Goal: Transaction & Acquisition: Purchase product/service

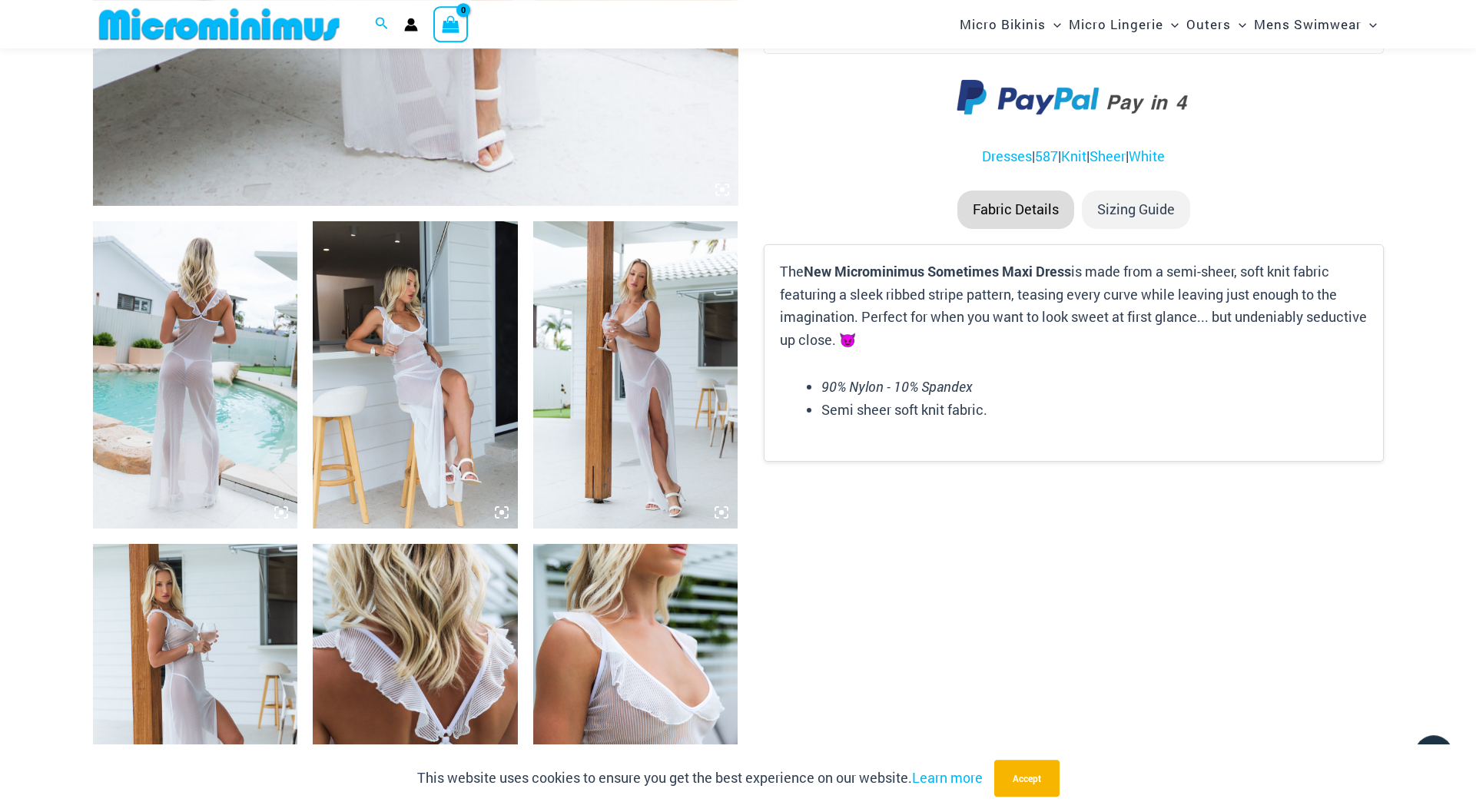
scroll to position [947, 0]
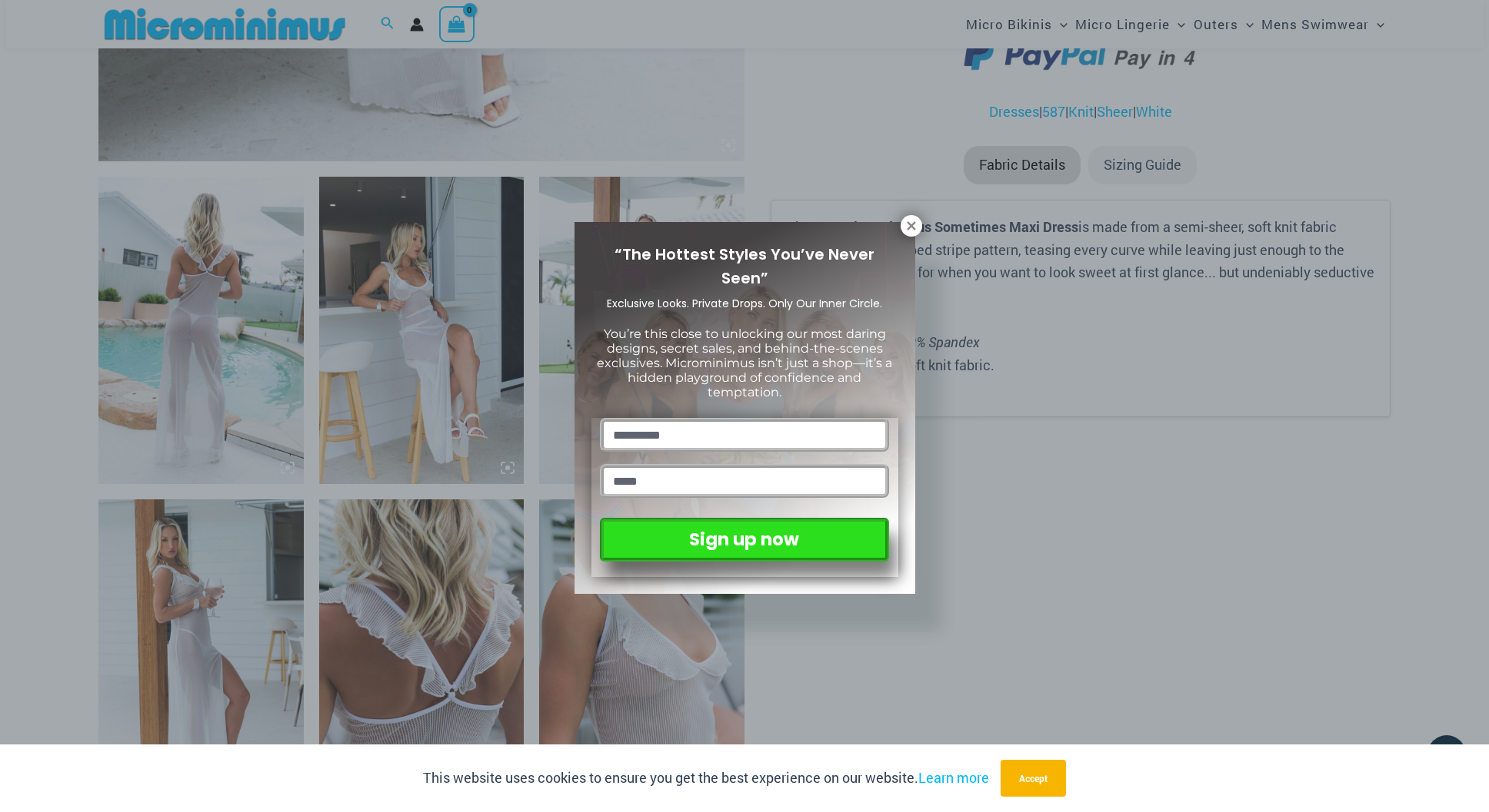
drag, startPoint x: 918, startPoint y: 225, endPoint x: 826, endPoint y: 245, distance: 94.1
click at [917, 225] on button at bounding box center [911, 226] width 21 height 21
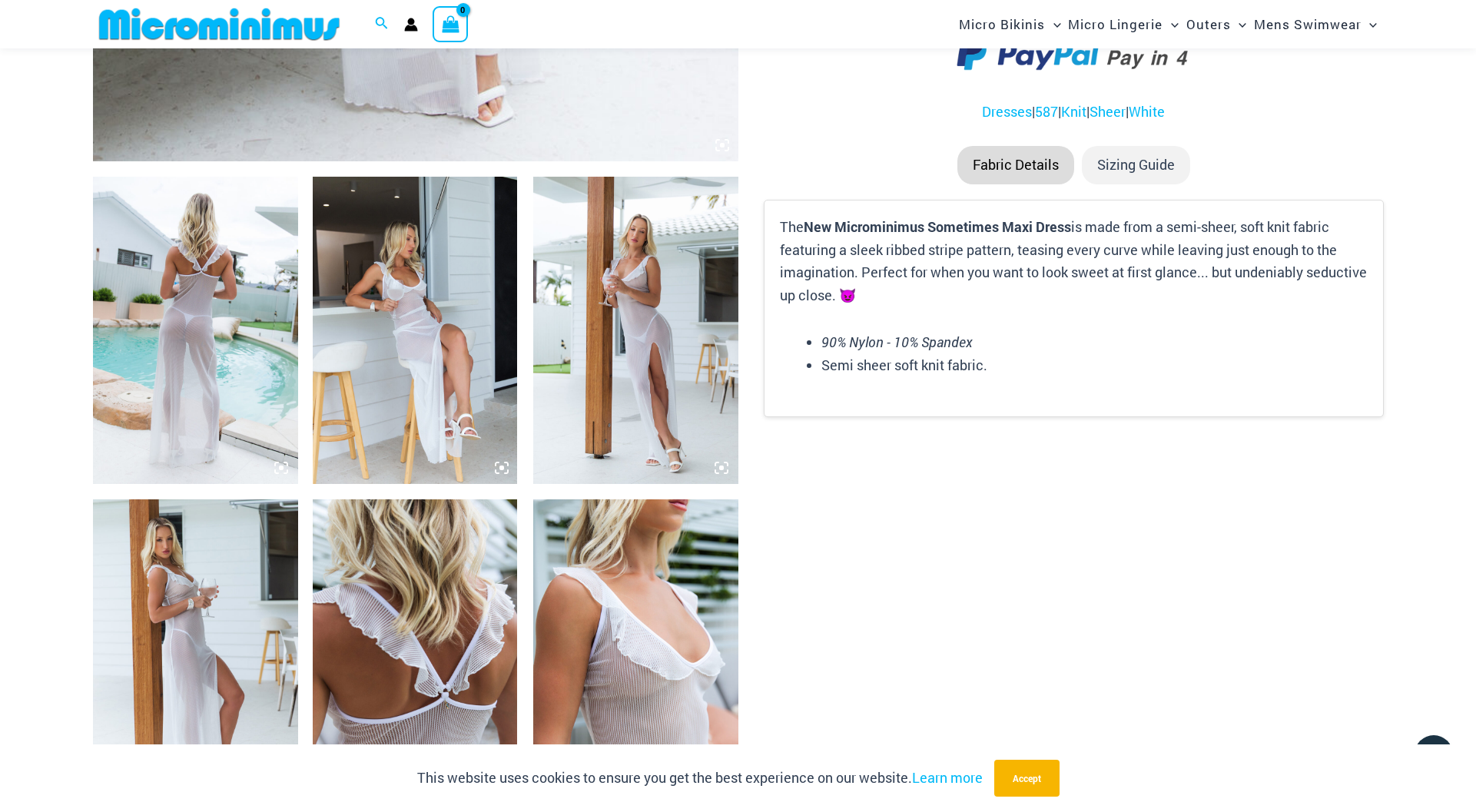
click at [674, 267] on img at bounding box center [636, 330] width 205 height 307
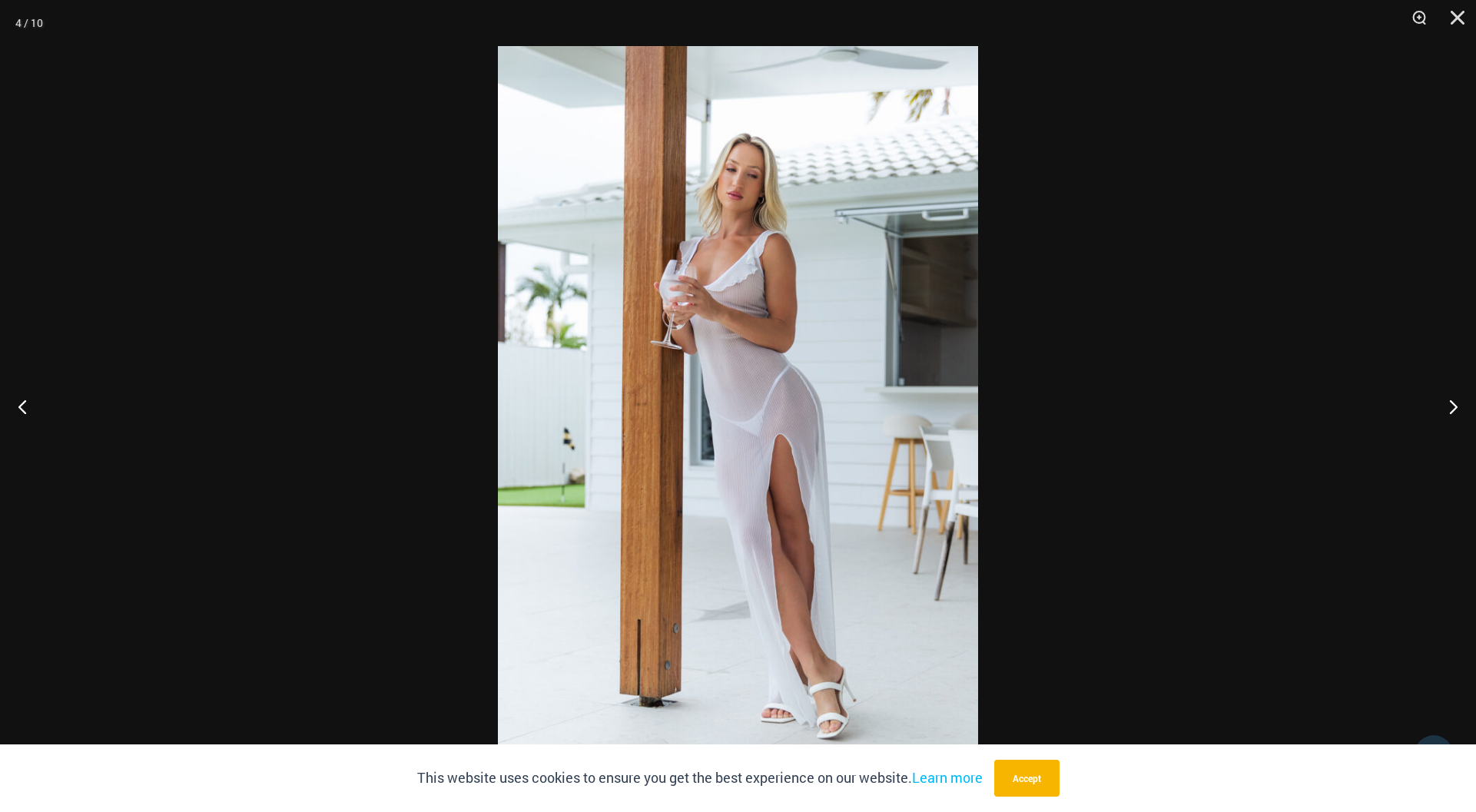
click at [723, 292] on img at bounding box center [738, 406] width 480 height 720
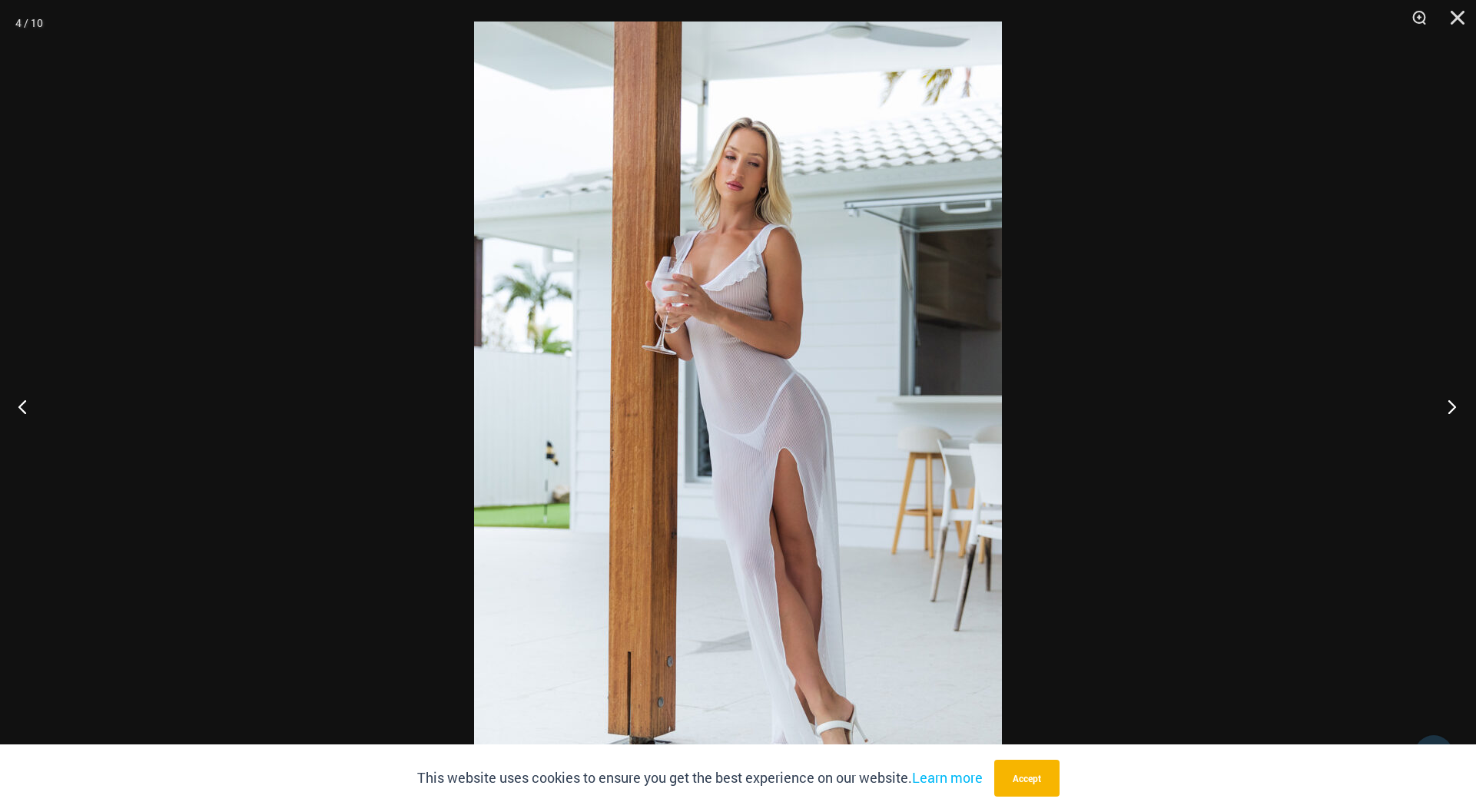
click at [1460, 403] on button "Next" at bounding box center [1447, 406] width 58 height 77
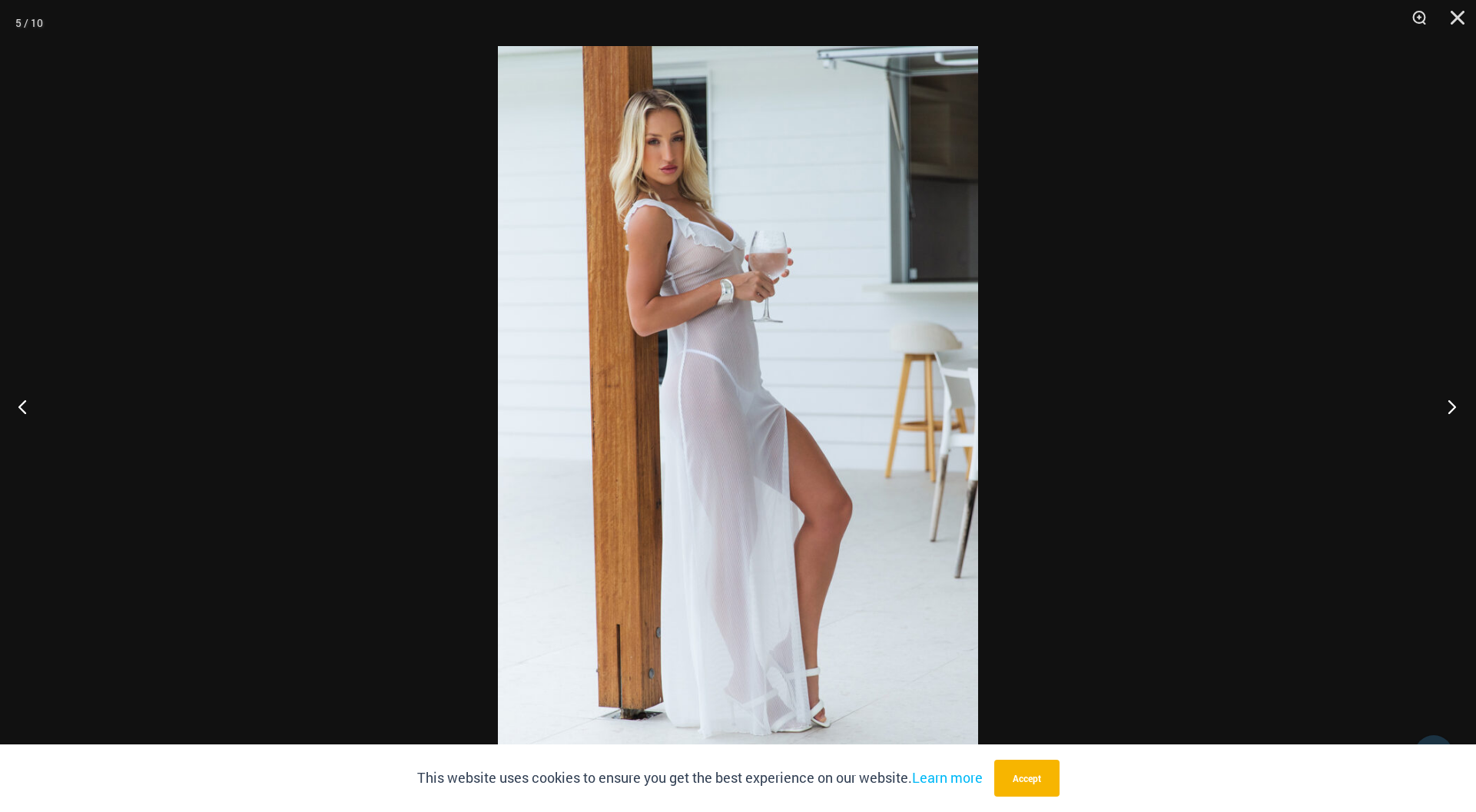
click at [1460, 403] on button "Next" at bounding box center [1447, 406] width 58 height 77
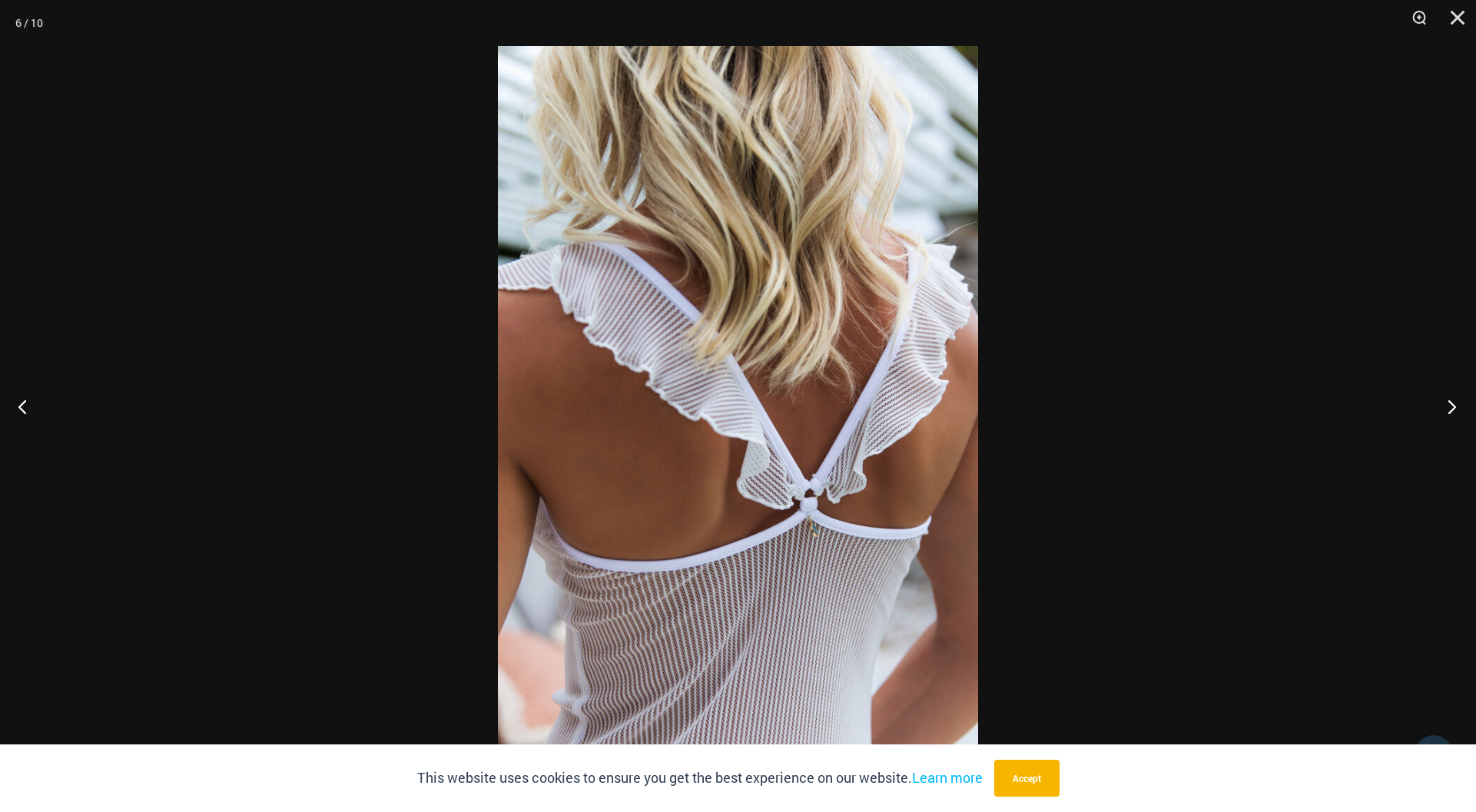
click at [1460, 403] on button "Next" at bounding box center [1447, 406] width 58 height 77
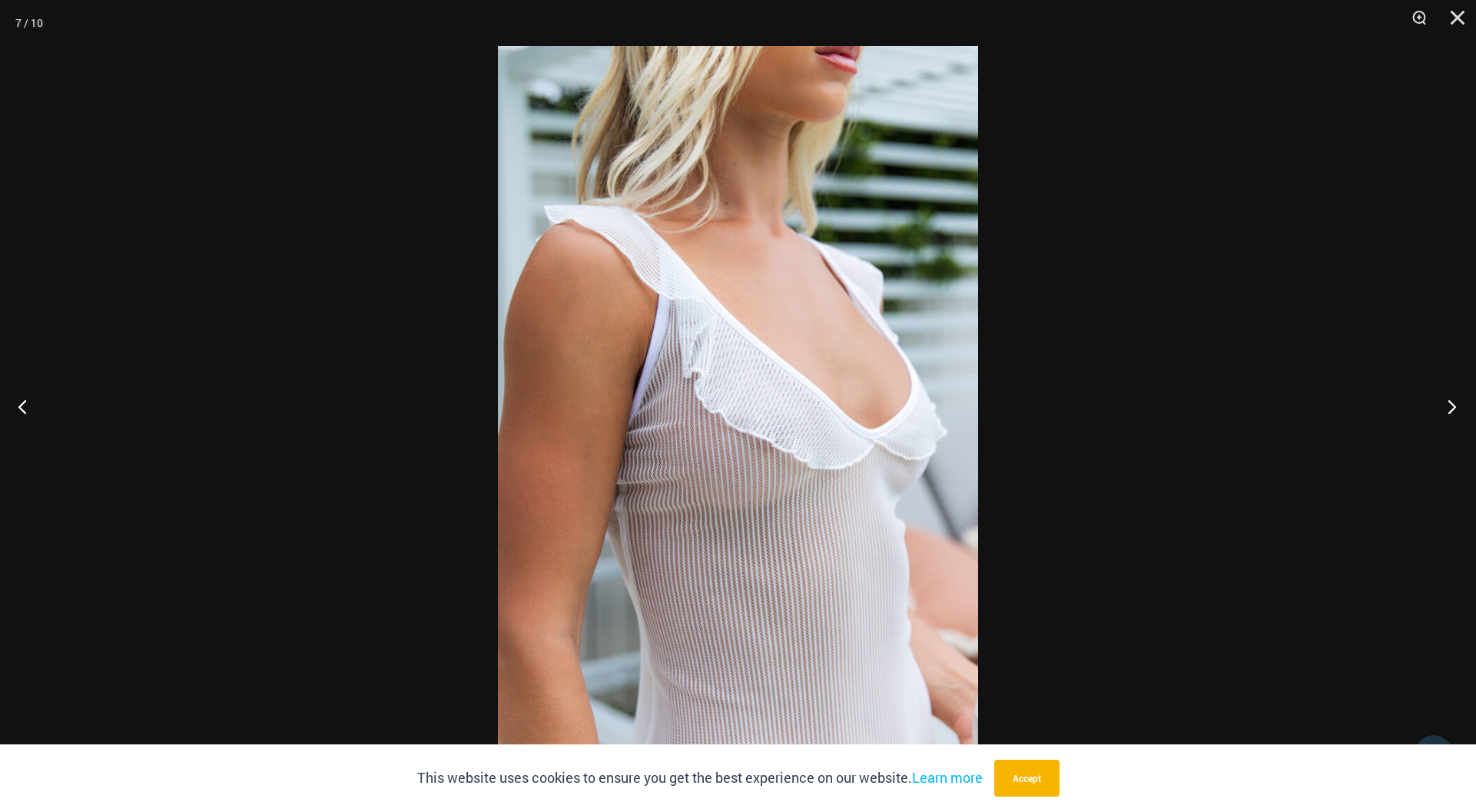
click at [1460, 403] on button "Next" at bounding box center [1447, 406] width 58 height 77
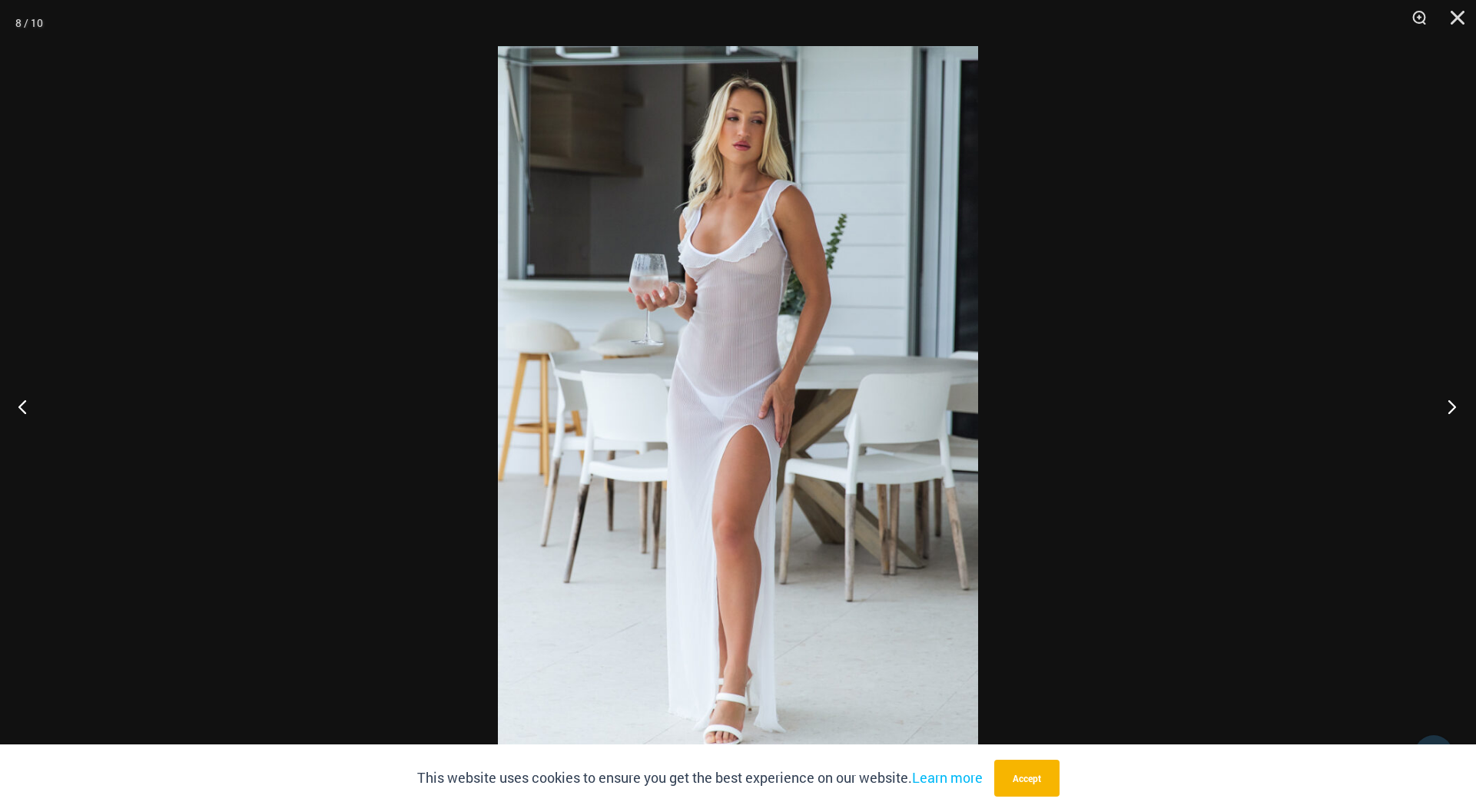
click at [1460, 403] on button "Next" at bounding box center [1447, 406] width 58 height 77
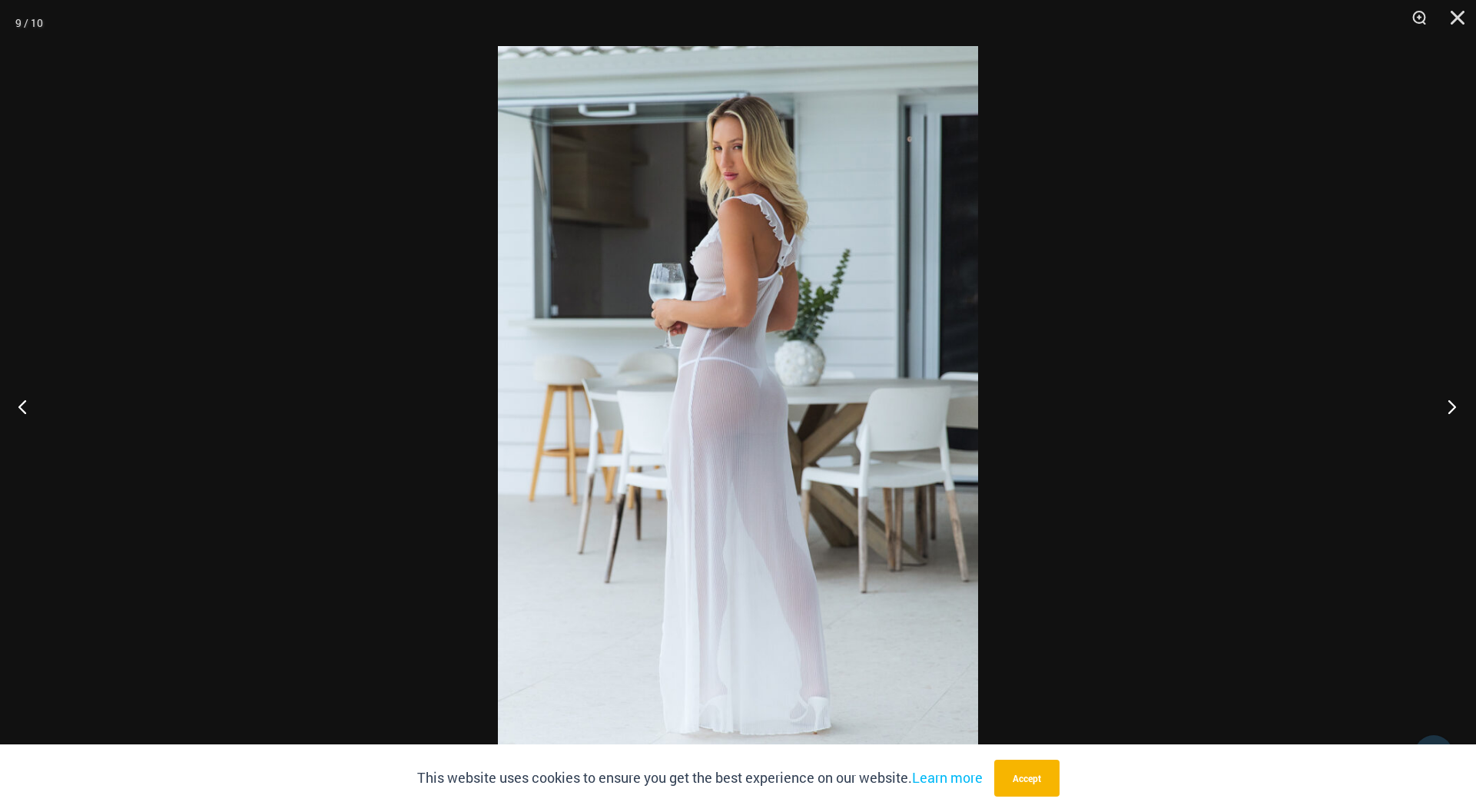
click at [1460, 403] on button "Next" at bounding box center [1447, 406] width 58 height 77
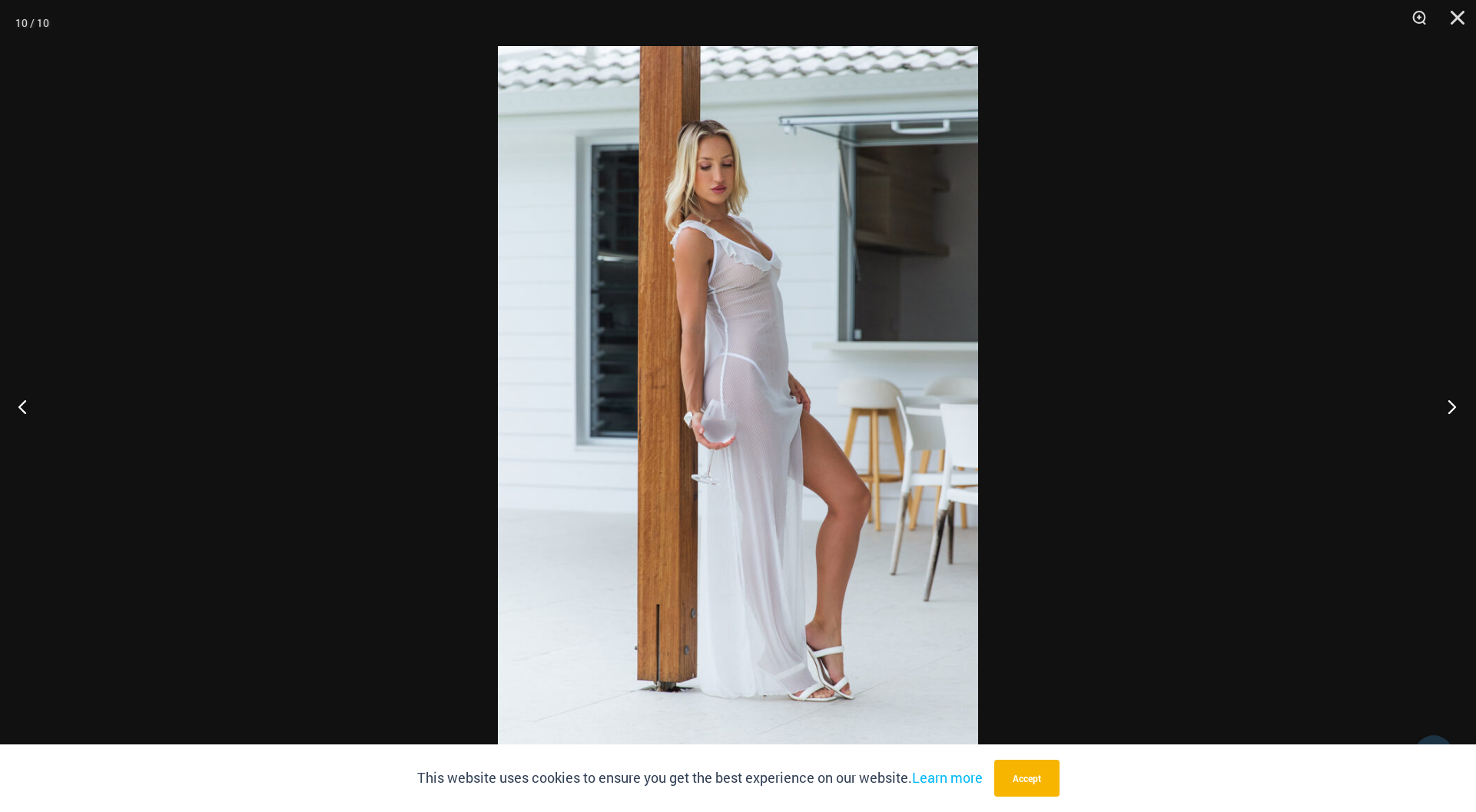
click at [1460, 403] on button "Next" at bounding box center [1447, 406] width 58 height 77
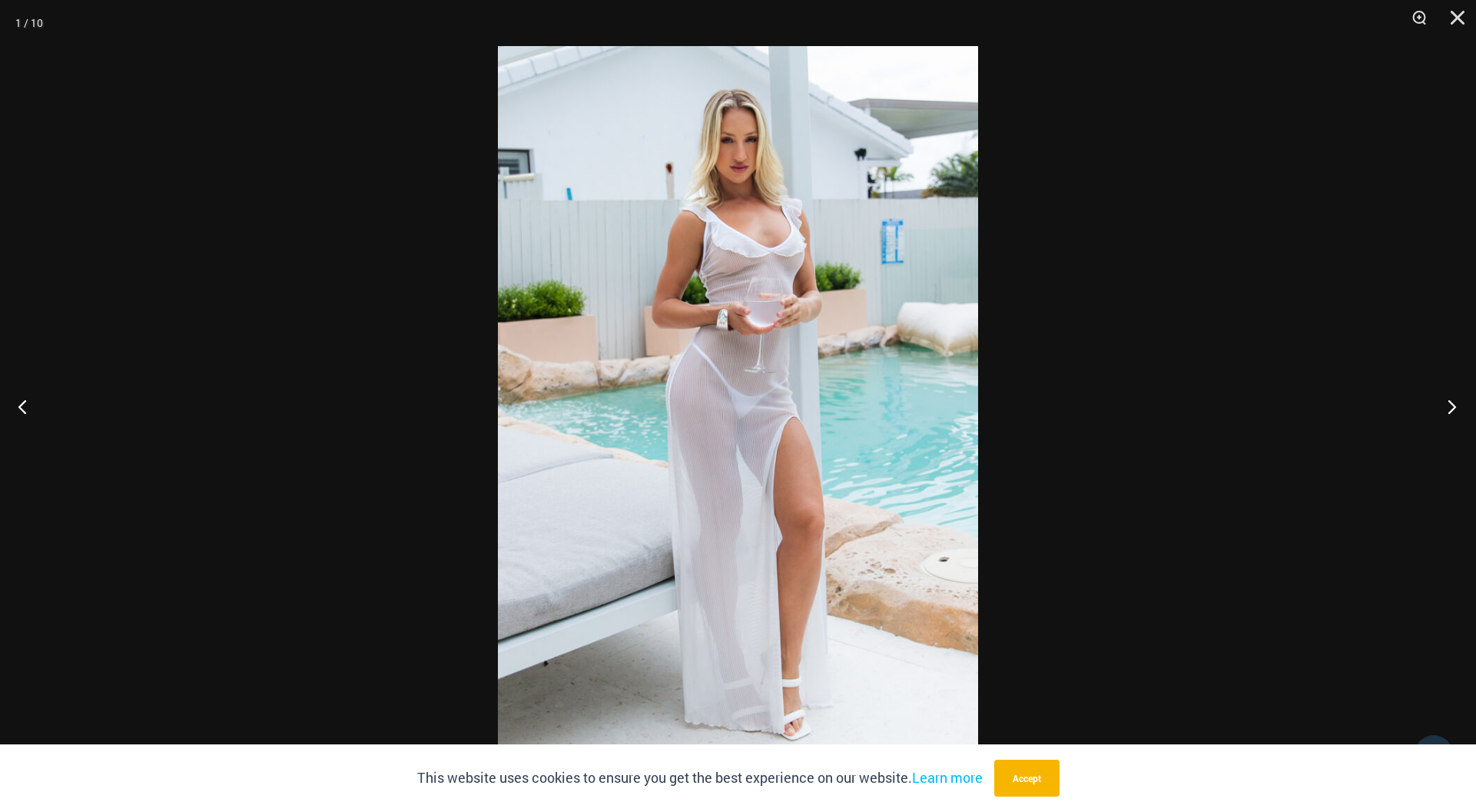
click at [1460, 403] on button "Next" at bounding box center [1447, 406] width 58 height 77
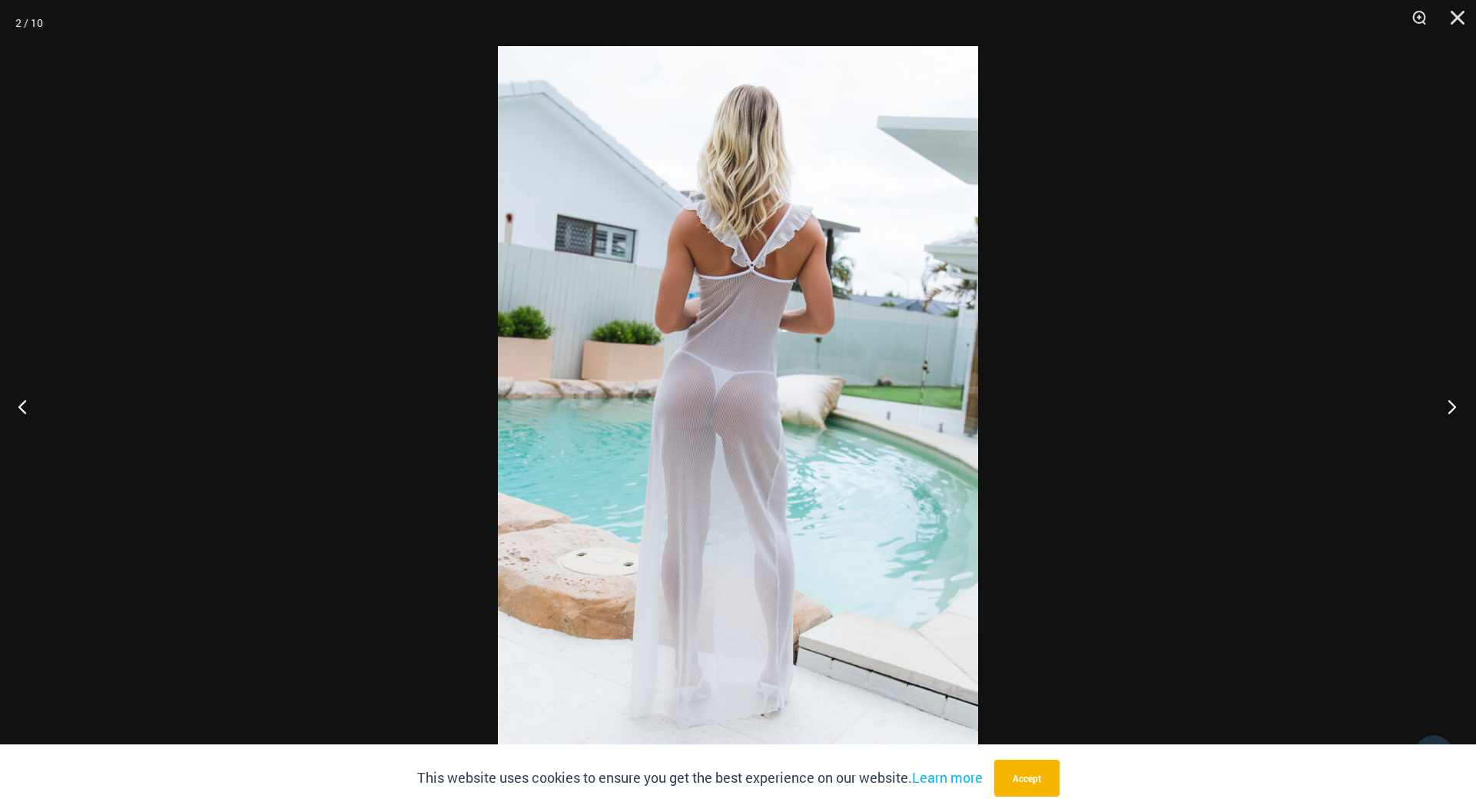
click at [1460, 403] on button "Next" at bounding box center [1447, 406] width 58 height 77
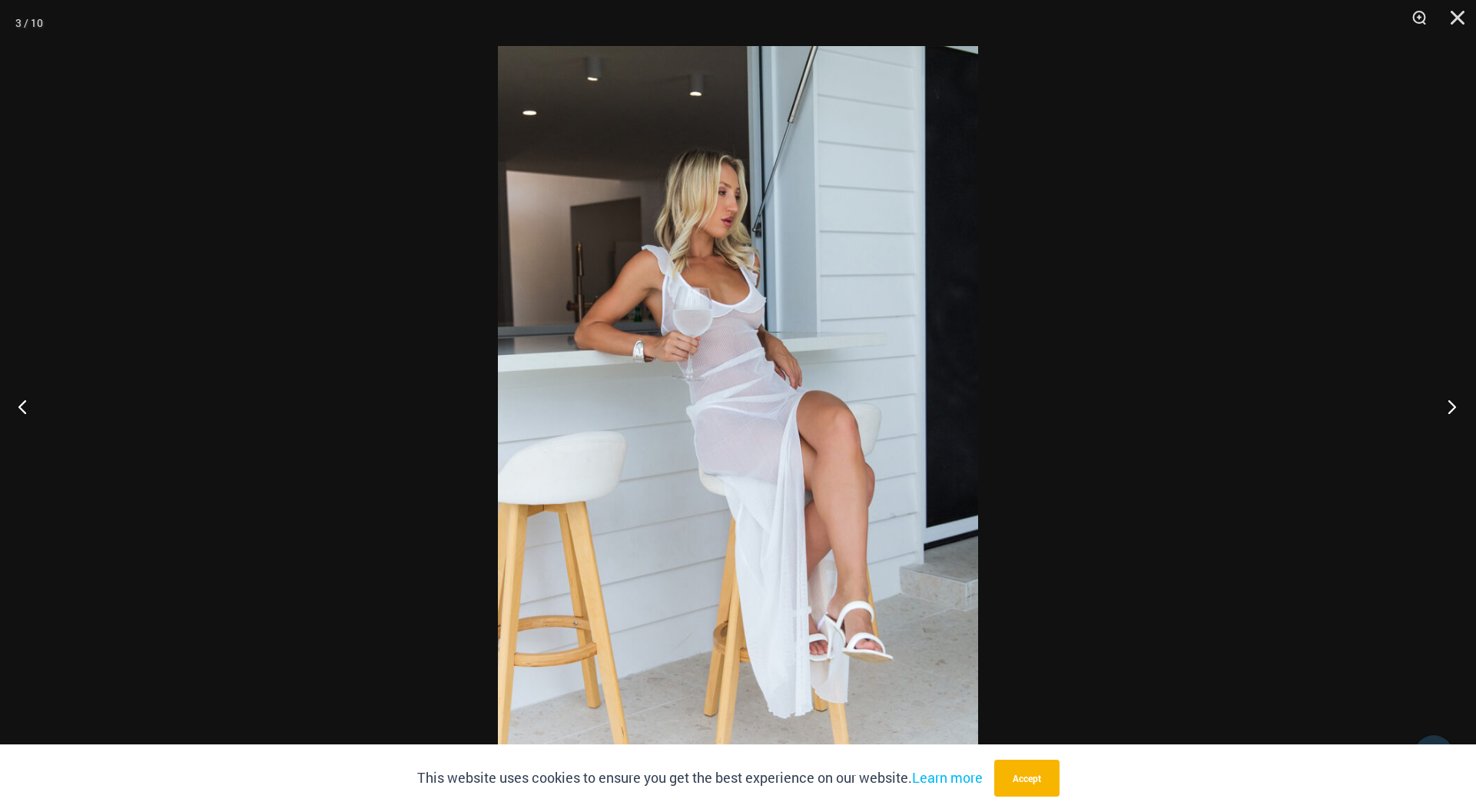
click at [1460, 403] on button "Next" at bounding box center [1447, 406] width 58 height 77
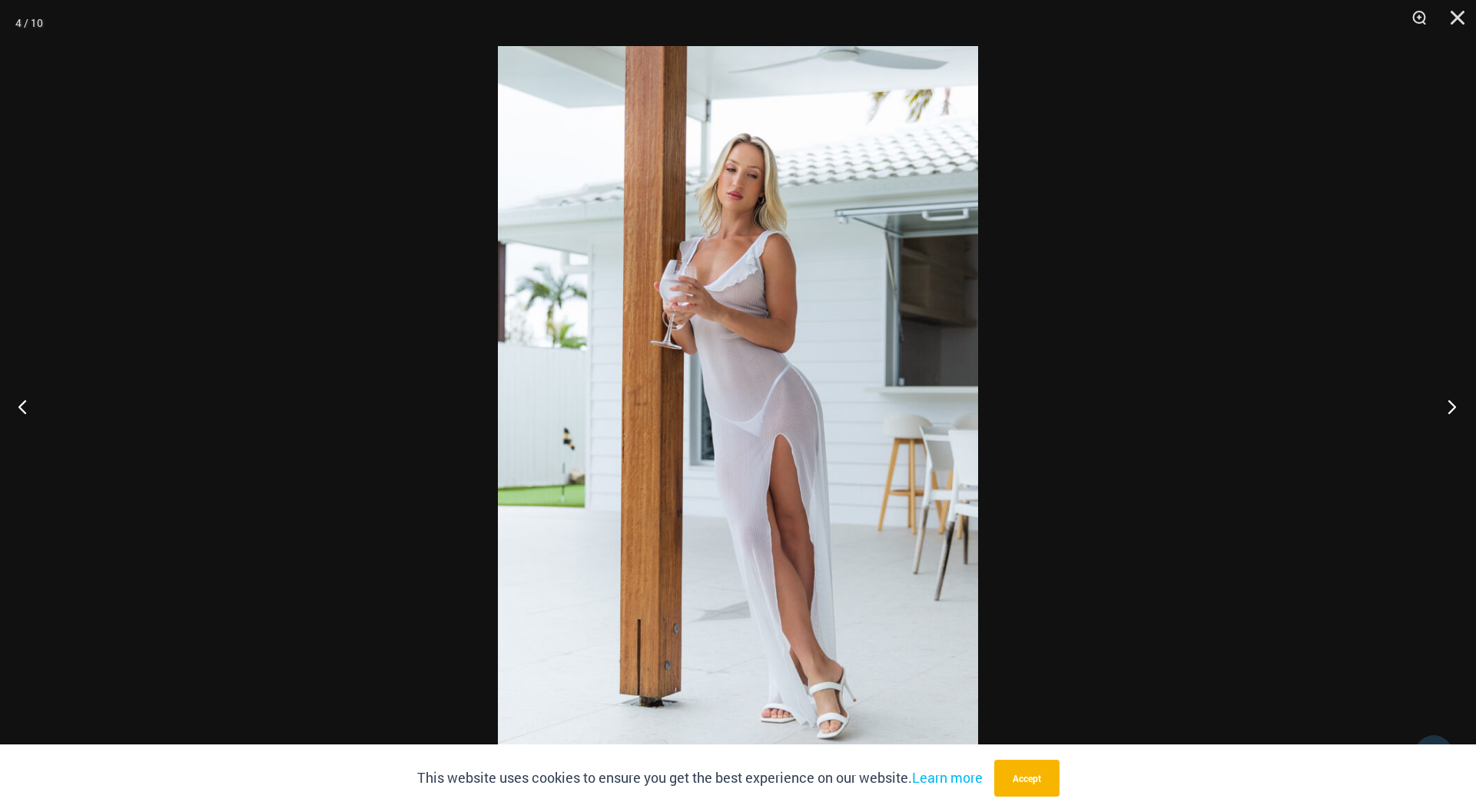
click at [1460, 403] on button "Next" at bounding box center [1447, 406] width 58 height 77
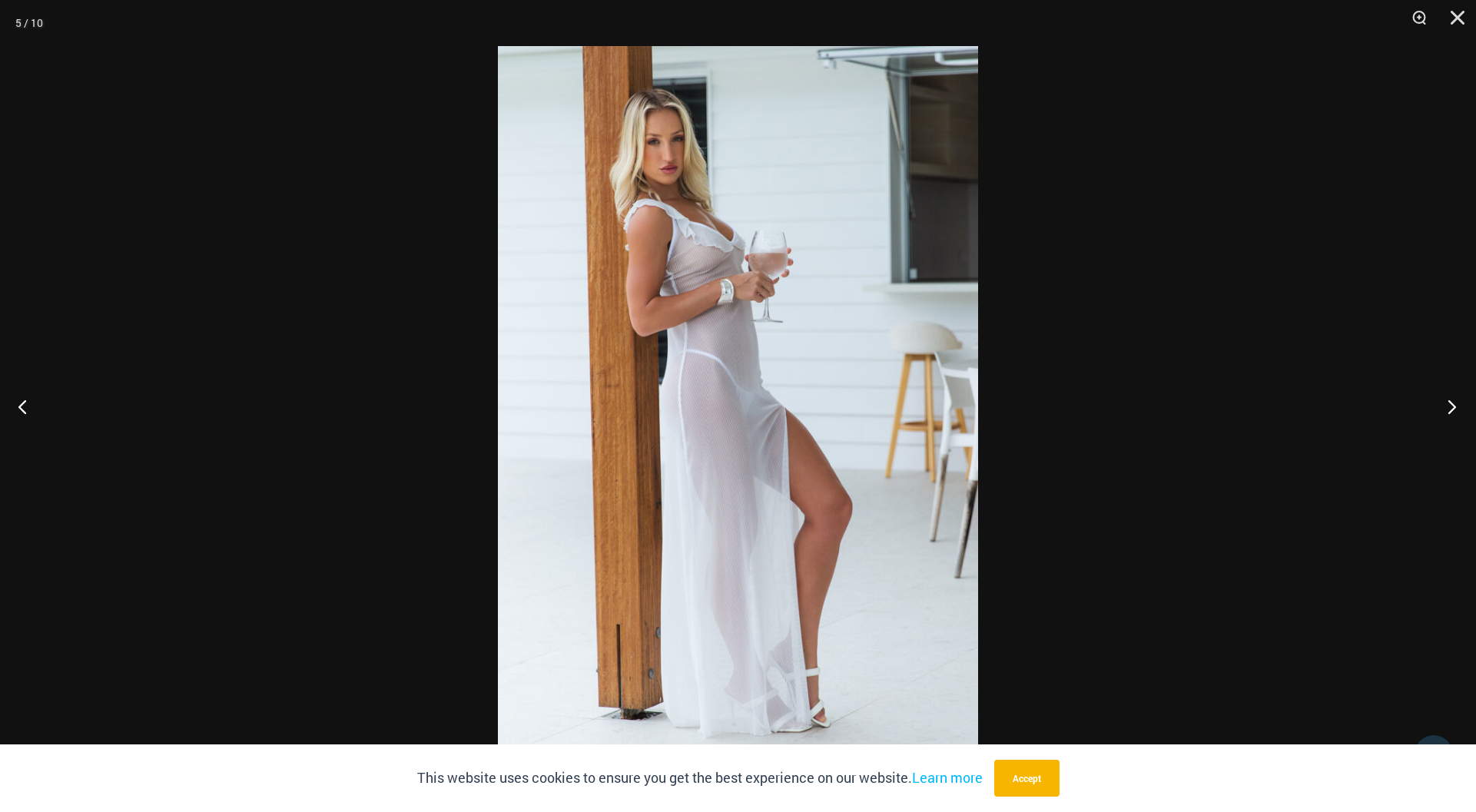
click at [1460, 403] on button "Next" at bounding box center [1447, 406] width 58 height 77
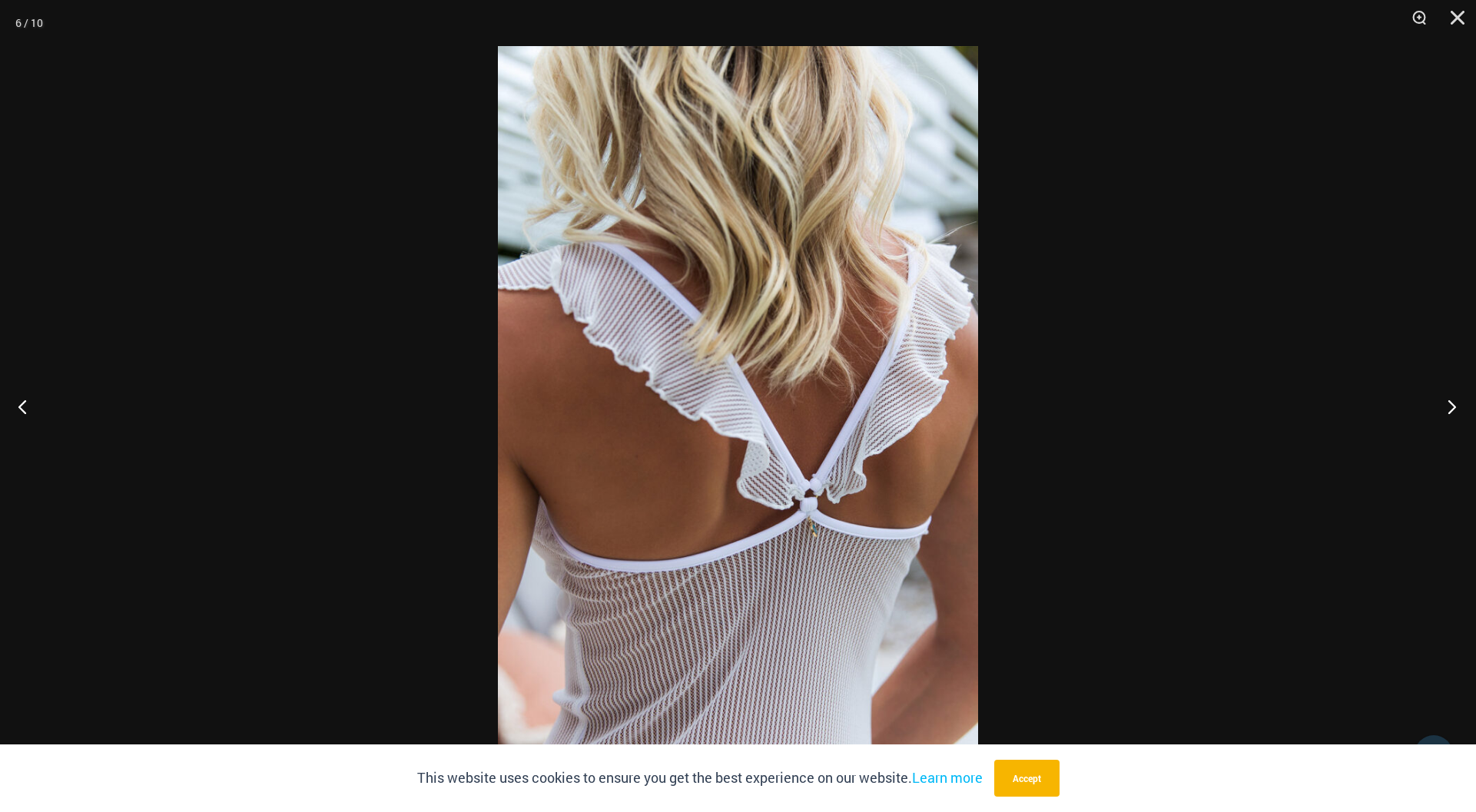
click at [1460, 403] on button "Next" at bounding box center [1447, 406] width 58 height 77
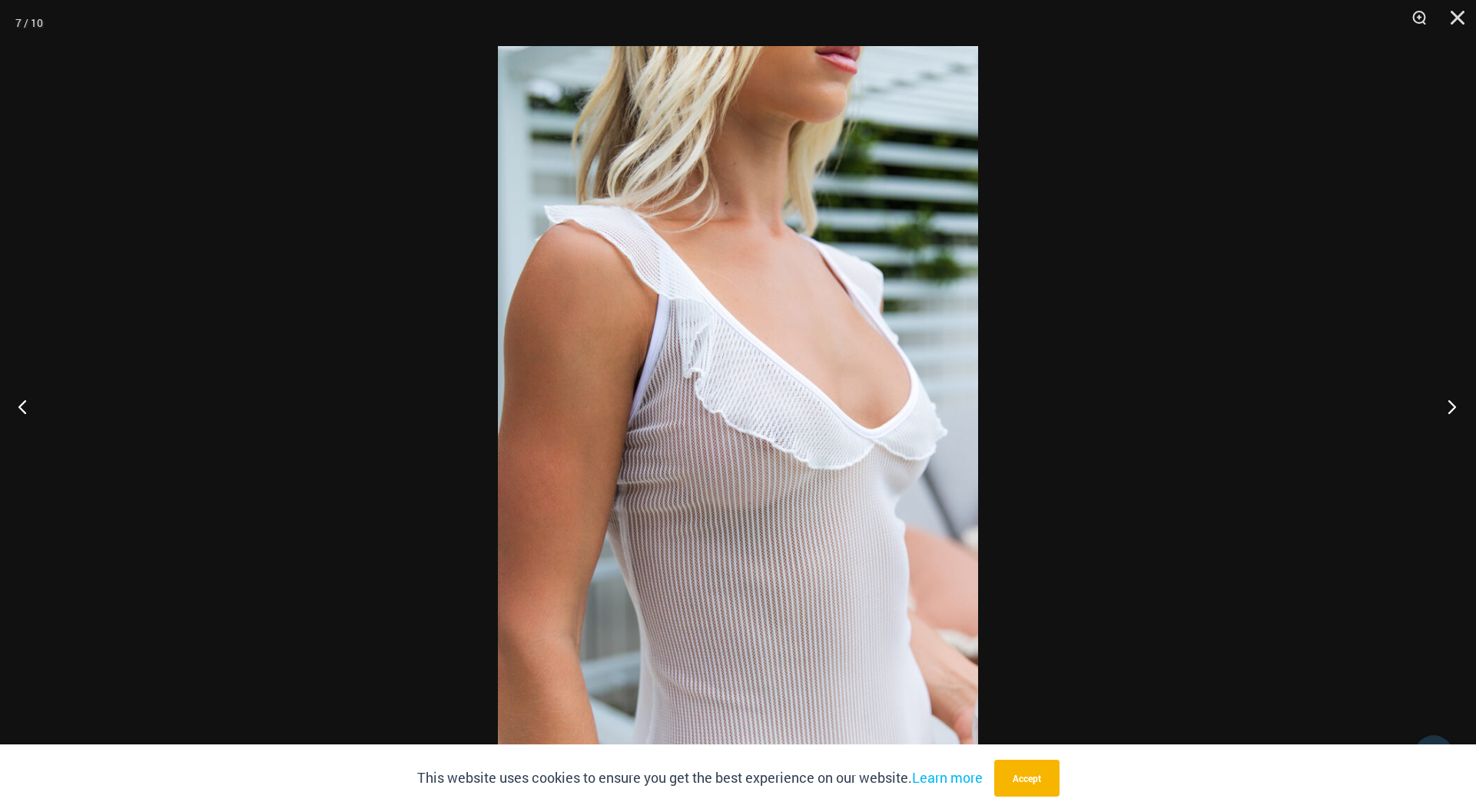
click at [1460, 403] on button "Next" at bounding box center [1447, 406] width 58 height 77
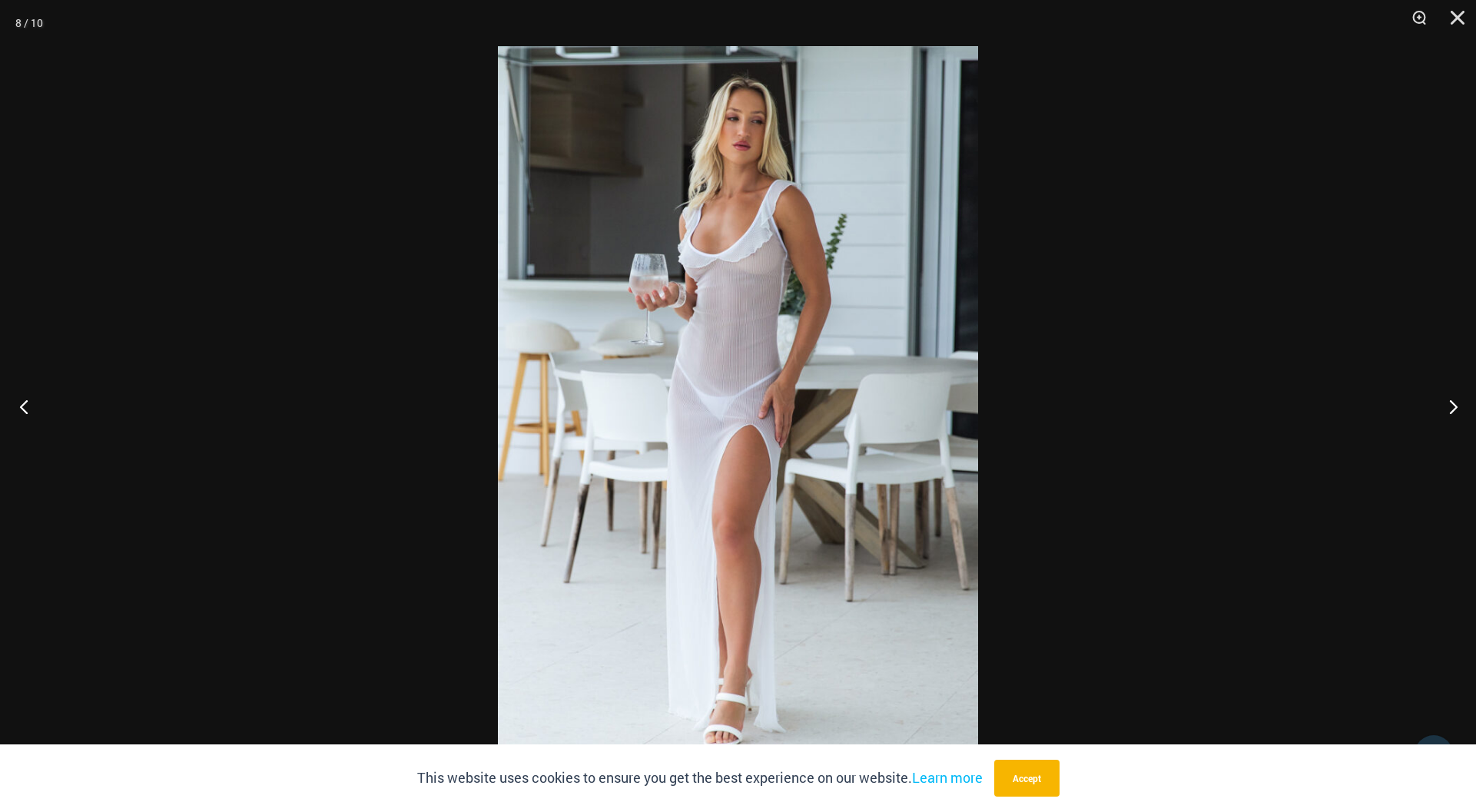
click at [28, 404] on button "Previous" at bounding box center [28, 406] width 58 height 77
